Goal: Information Seeking & Learning: Learn about a topic

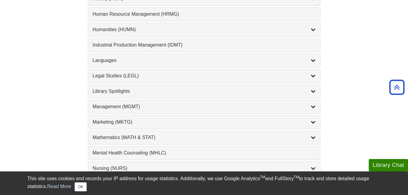
scroll to position [444, 0]
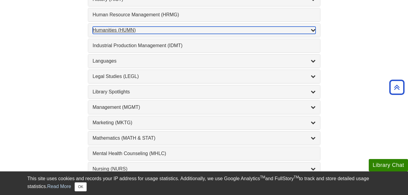
click at [113, 30] on div "Humanities (HUMN) , 2 guides" at bounding box center [204, 30] width 223 height 7
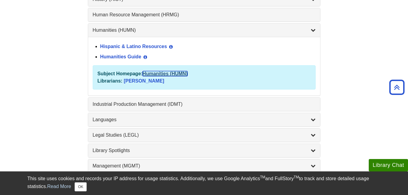
click at [155, 73] on link "Humanities (HUMN)" at bounding box center [165, 73] width 45 height 5
click at [132, 55] on link "Humanities Guide" at bounding box center [120, 56] width 41 height 5
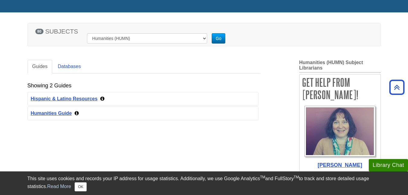
scroll to position [66, 0]
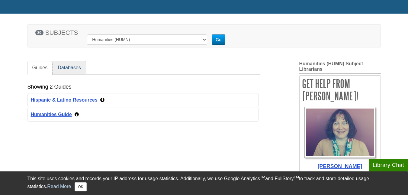
click at [74, 69] on link "Databases" at bounding box center [69, 68] width 33 height 14
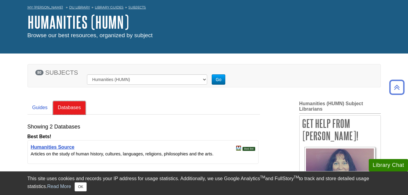
scroll to position [0, 0]
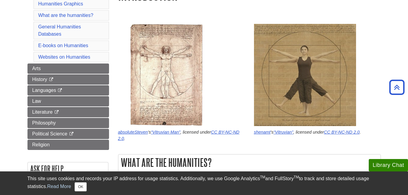
scroll to position [89, 0]
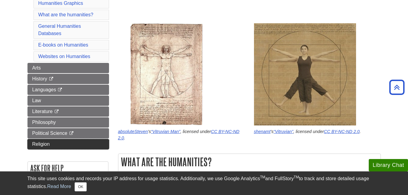
click at [37, 148] on link "Religion" at bounding box center [68, 144] width 82 height 10
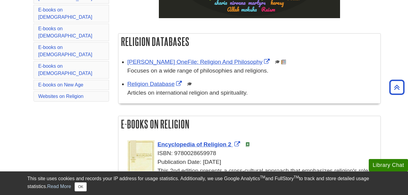
scroll to position [223, 0]
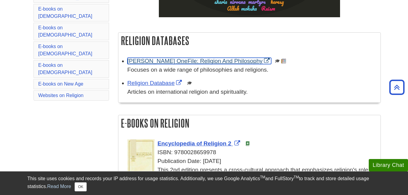
click at [163, 58] on link "[PERSON_NAME] OneFile: Religion And Philosophy" at bounding box center [199, 61] width 144 height 6
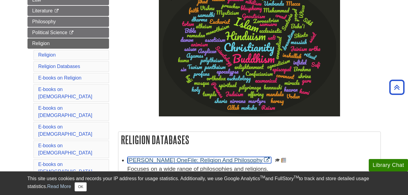
scroll to position [0, 0]
